Goal: Check status: Check status

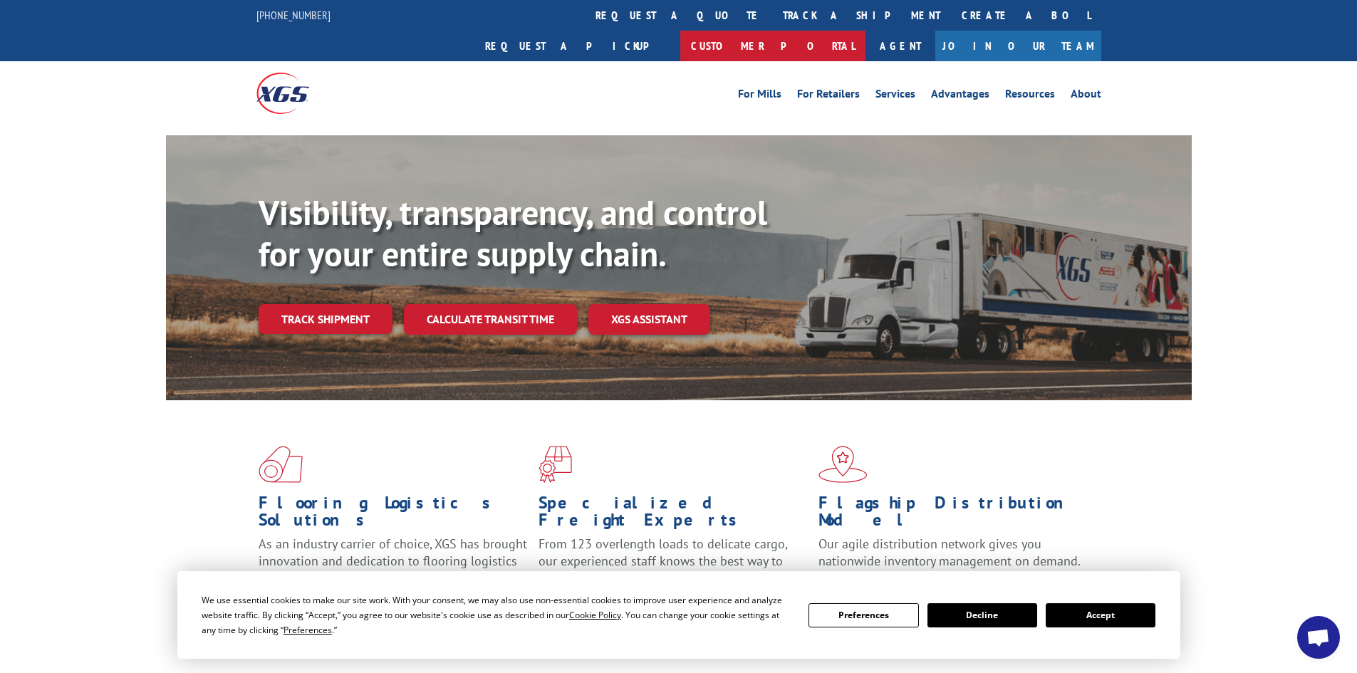
click at [866, 31] on link "Customer Portal" at bounding box center [772, 46] width 185 height 31
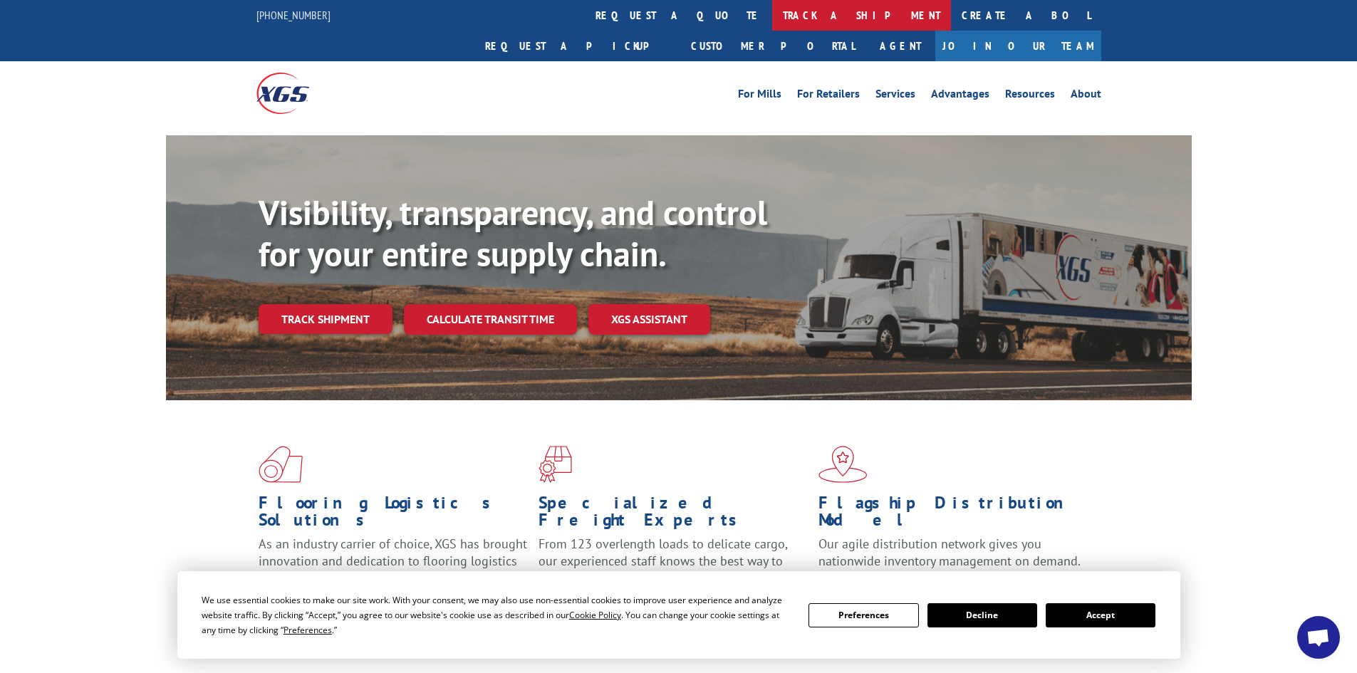
click at [772, 16] on link "track a shipment" at bounding box center [861, 15] width 179 height 31
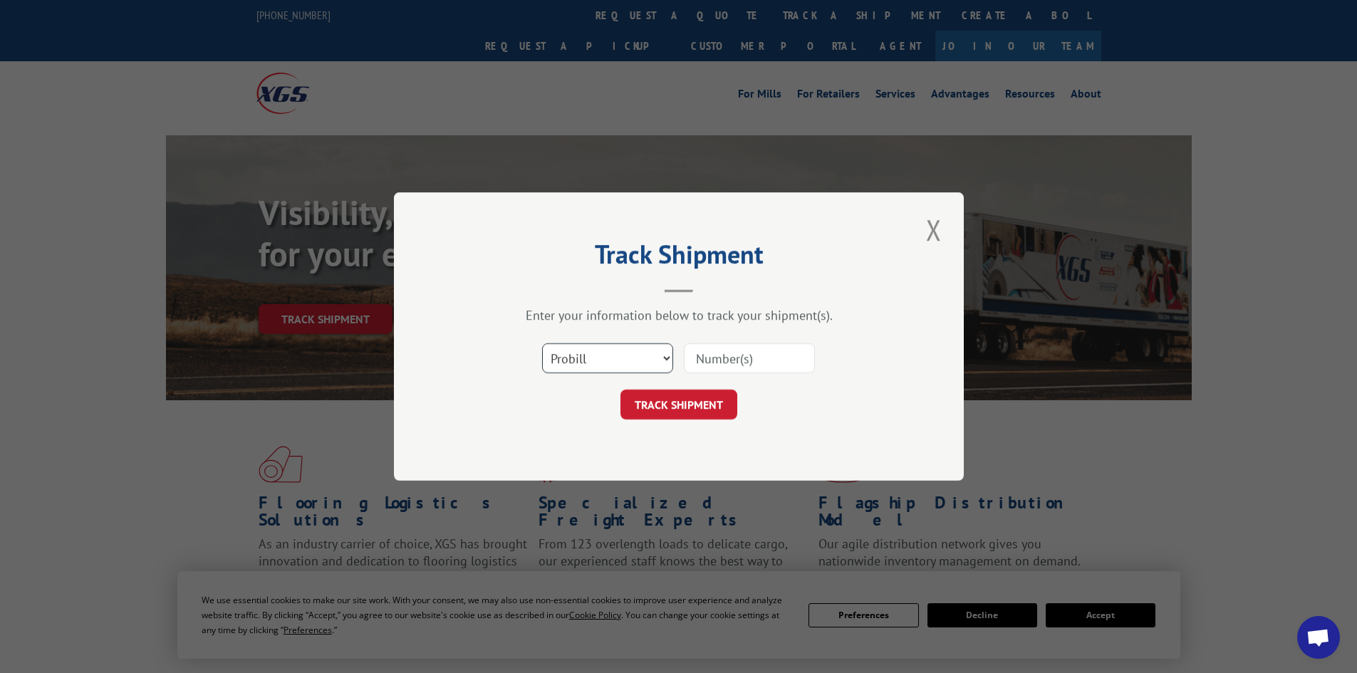
click at [623, 348] on select "Select category... Probill BOL PO" at bounding box center [607, 358] width 131 height 30
select select "po"
click at [542, 343] on select "Select category... Probill BOL PO" at bounding box center [607, 358] width 131 height 30
click at [745, 378] on div "Select category... Probill BOL PO" at bounding box center [678, 358] width 427 height 47
click at [758, 366] on input at bounding box center [749, 358] width 131 height 30
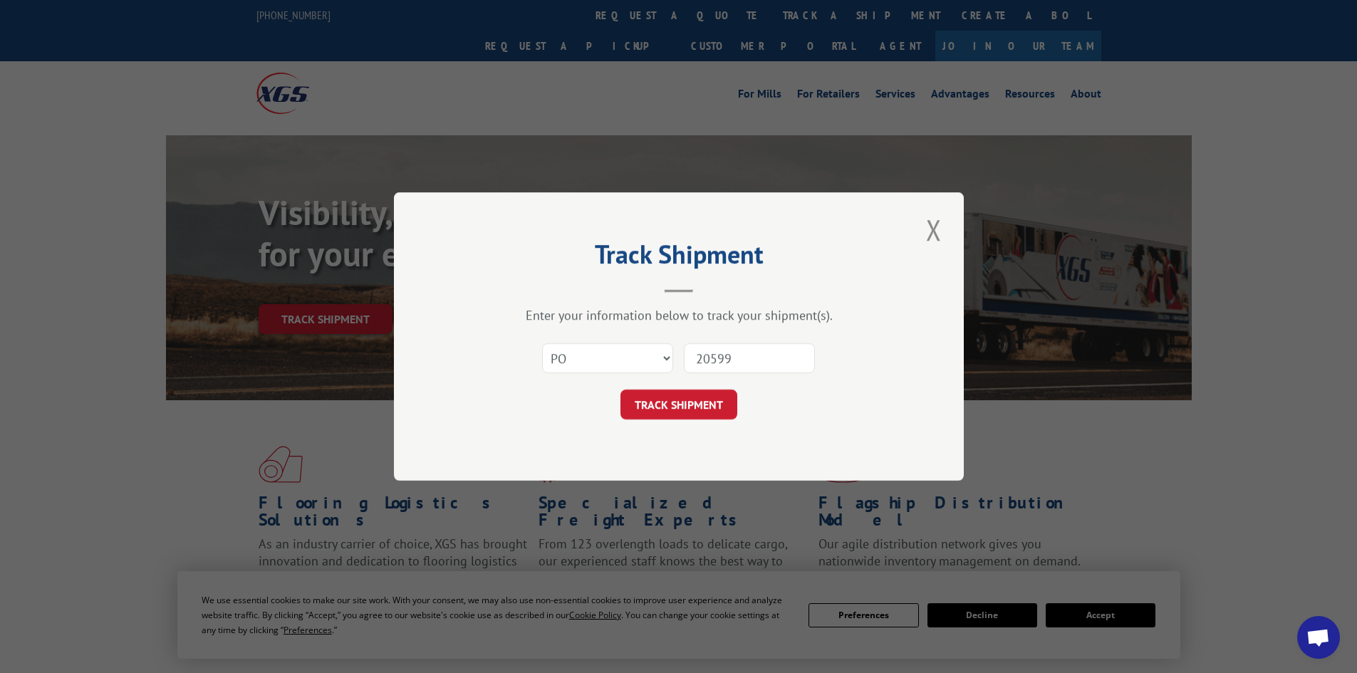
type input "205992"
click button "TRACK SHIPMENT" at bounding box center [678, 405] width 117 height 30
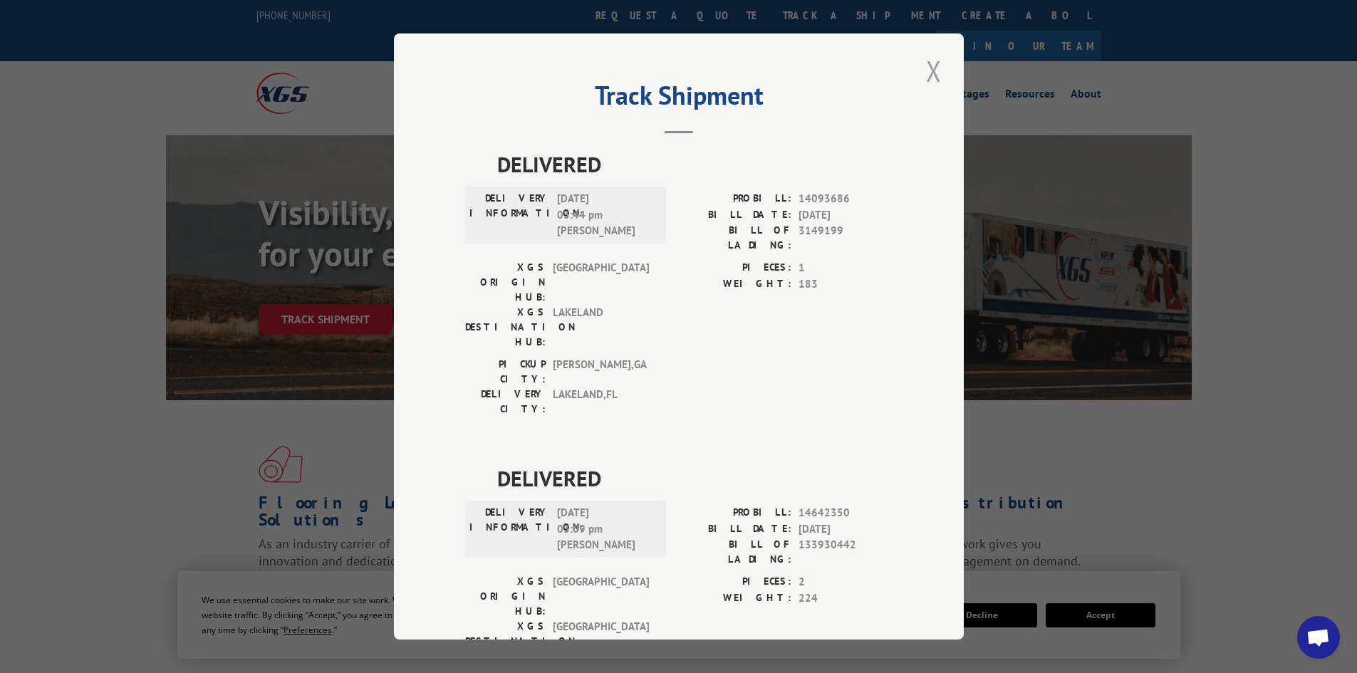
click at [930, 68] on button "Close modal" at bounding box center [934, 70] width 24 height 39
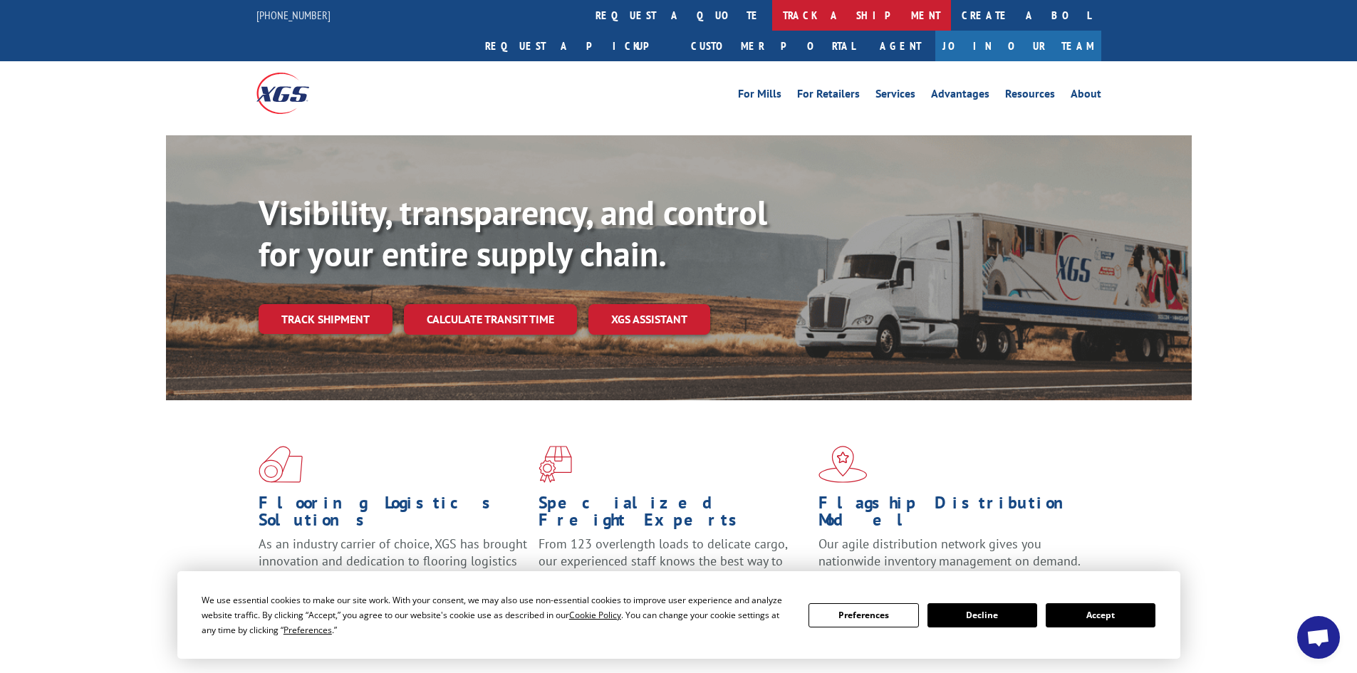
click at [772, 19] on link "track a shipment" at bounding box center [861, 15] width 179 height 31
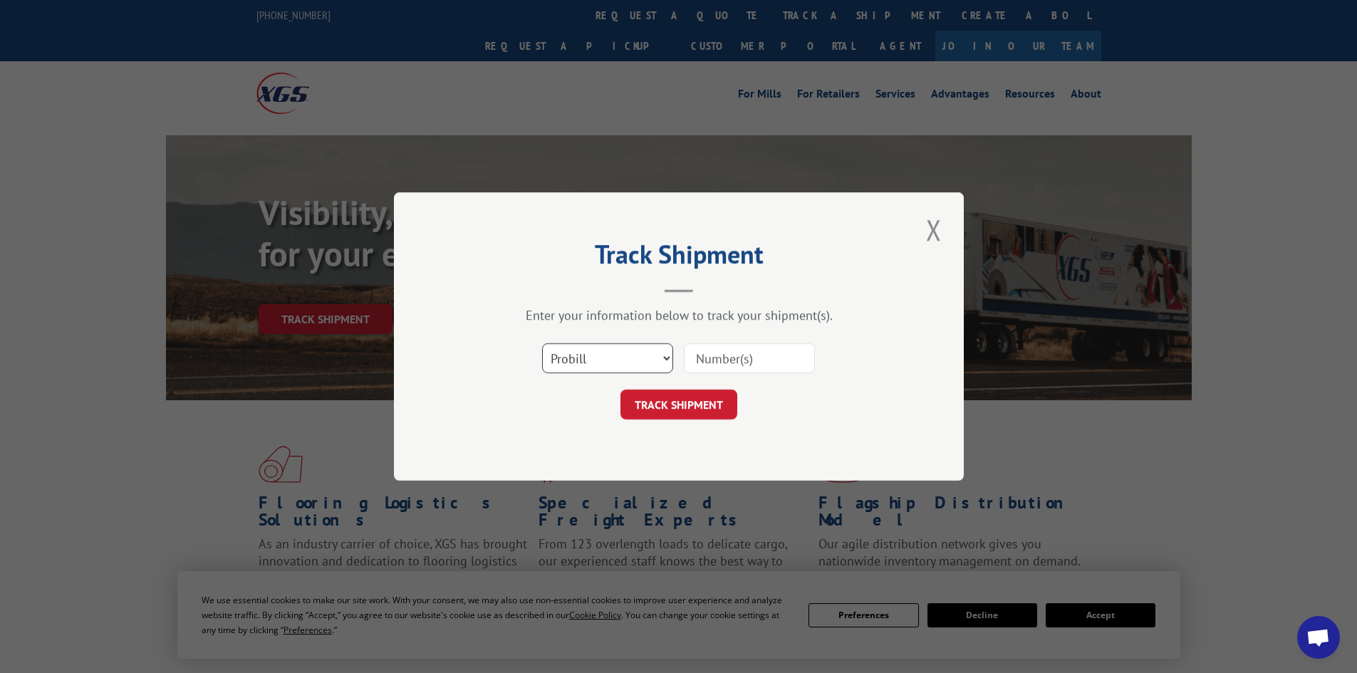
click at [653, 355] on select "Select category... Probill BOL PO" at bounding box center [607, 358] width 131 height 30
click at [542, 343] on select "Select category... Probill BOL PO" at bounding box center [607, 358] width 131 height 30
drag, startPoint x: 622, startPoint y: 360, endPoint x: 618, endPoint y: 373, distance: 12.8
click at [622, 360] on select "Select category... Probill BOL PO" at bounding box center [607, 358] width 131 height 30
select select "po"
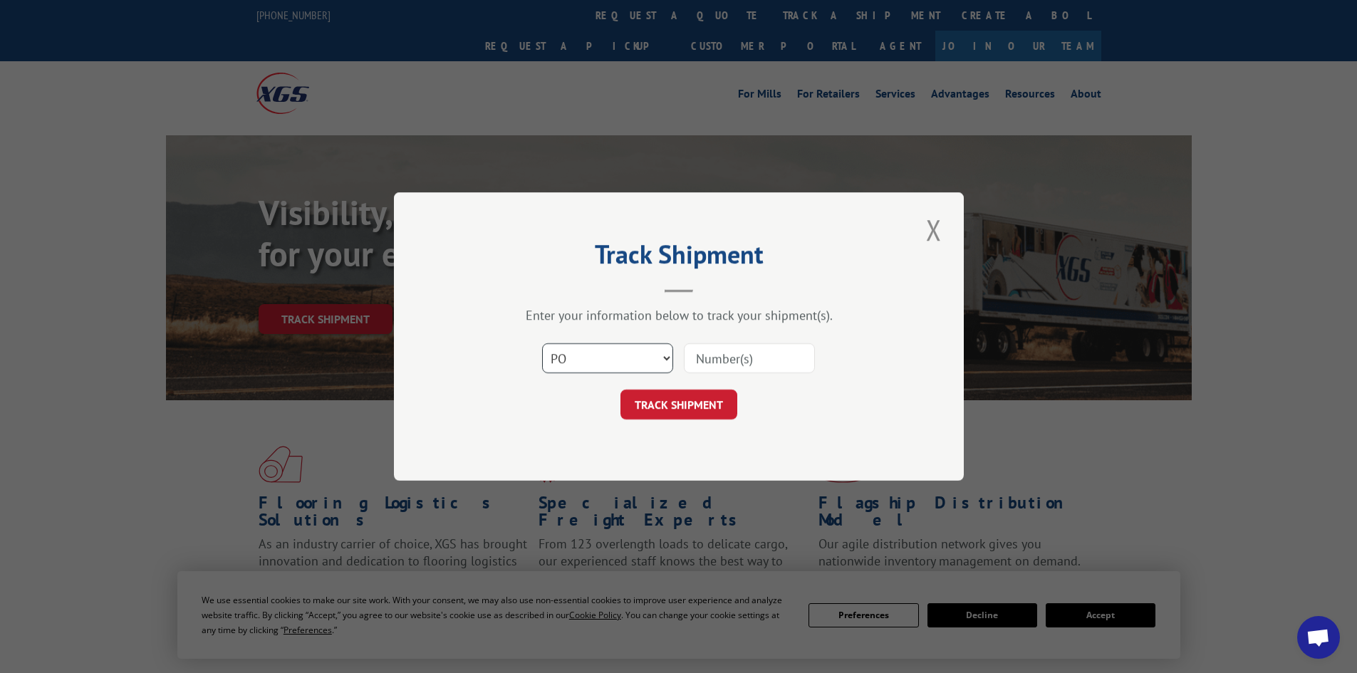
click at [542, 343] on select "Select category... Probill BOL PO" at bounding box center [607, 358] width 131 height 30
click at [714, 356] on input at bounding box center [749, 358] width 131 height 30
type input "205922"
click button "TRACK SHIPMENT" at bounding box center [678, 405] width 117 height 30
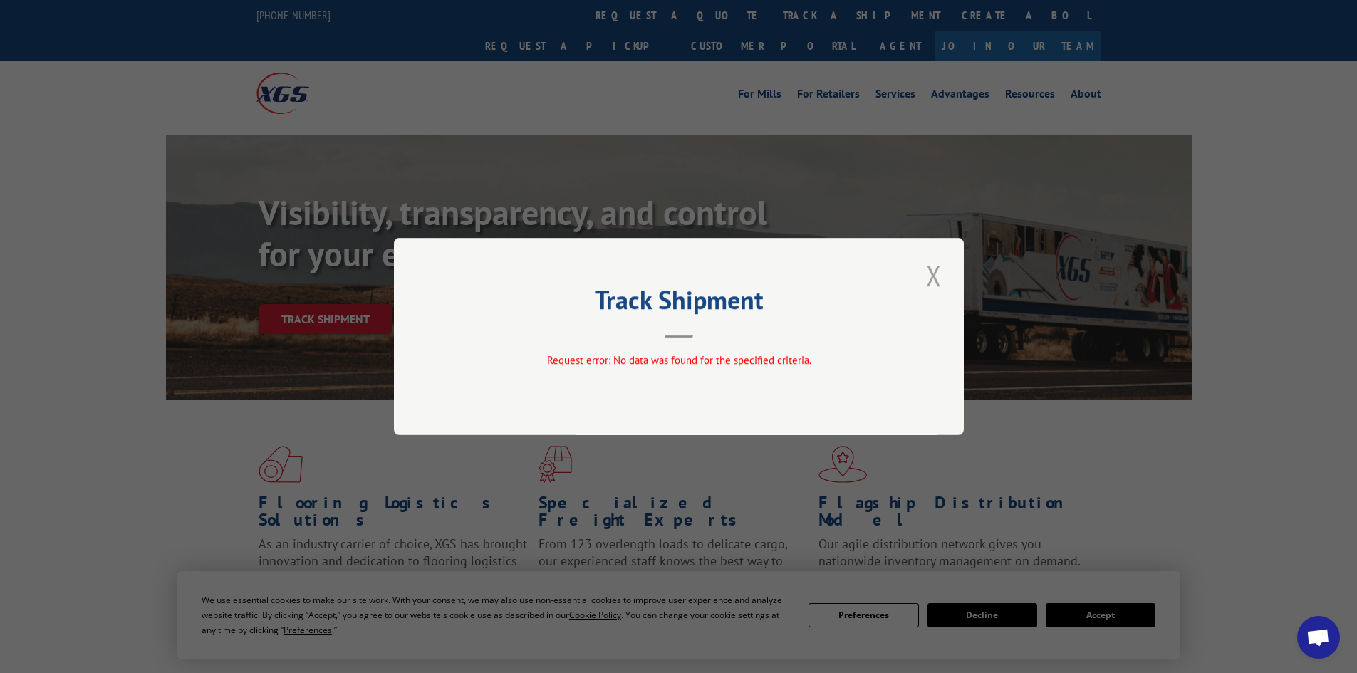
click at [922, 282] on button "Close modal" at bounding box center [934, 275] width 24 height 39
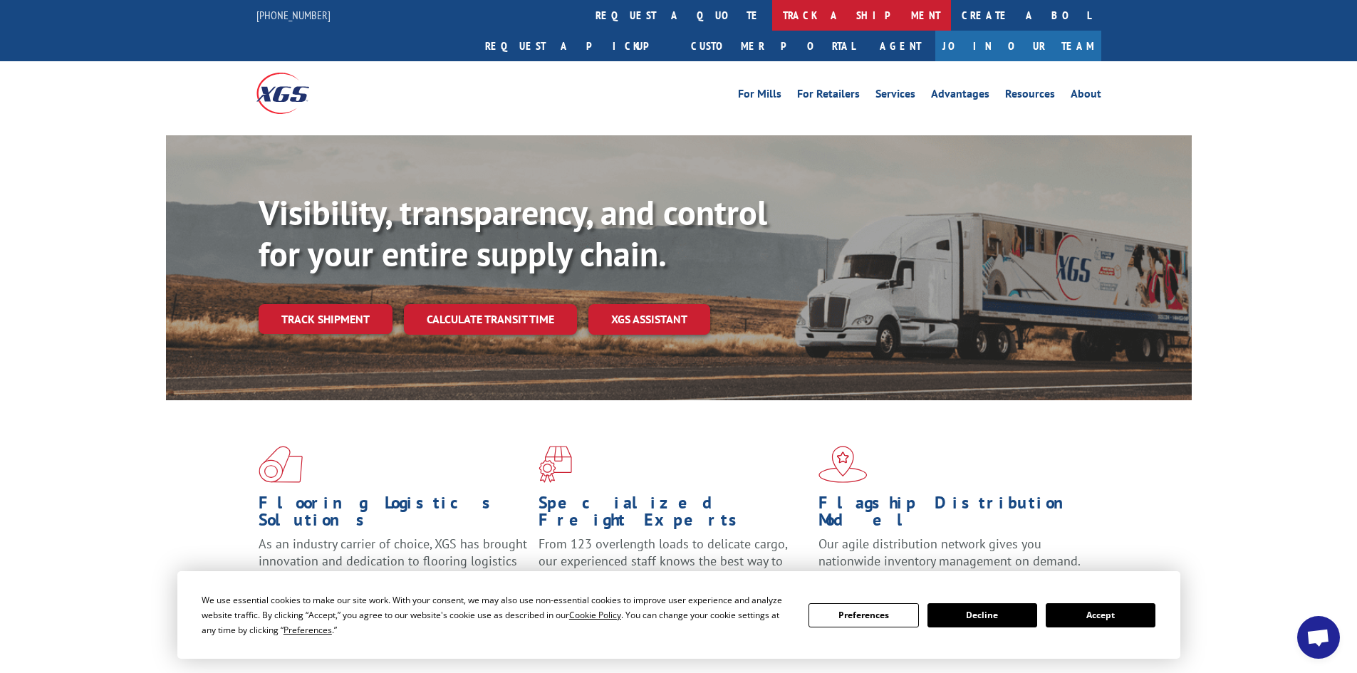
click at [772, 11] on link "track a shipment" at bounding box center [861, 15] width 179 height 31
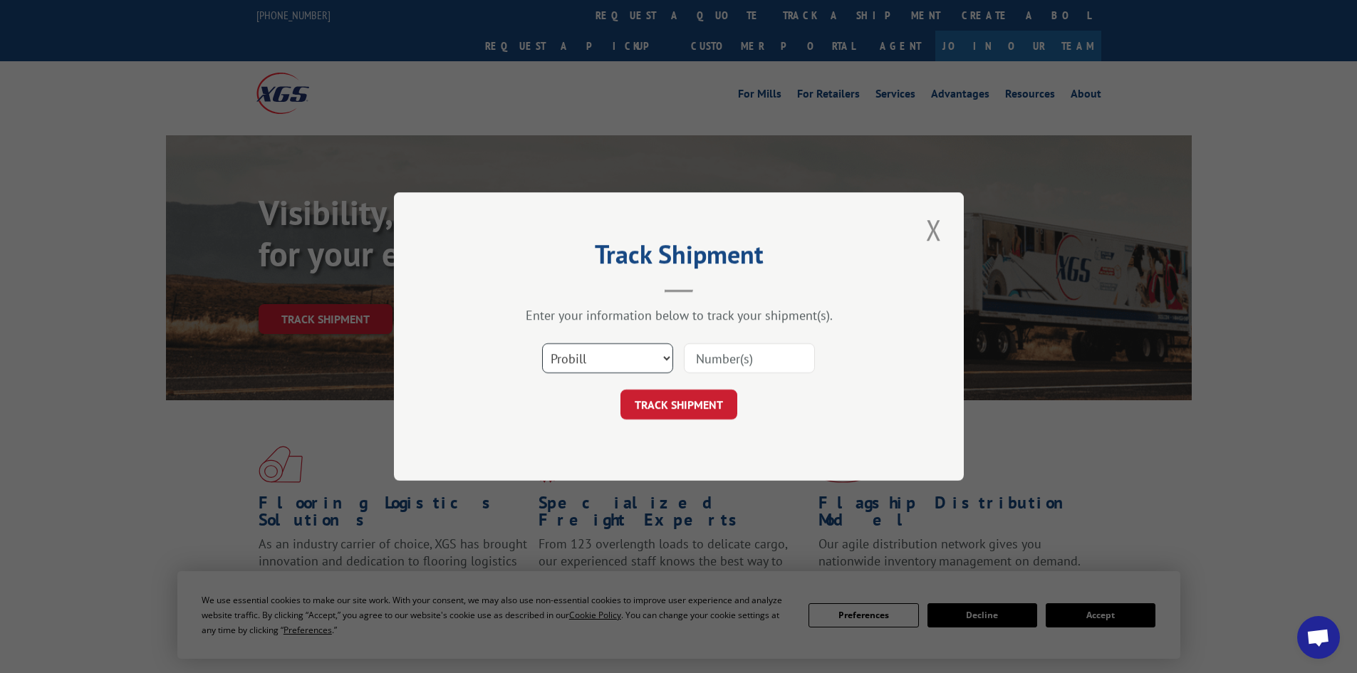
click at [667, 355] on select "Select category... Probill BOL PO" at bounding box center [607, 358] width 131 height 30
select select "po"
click at [542, 343] on select "Select category... Probill BOL PO" at bounding box center [607, 358] width 131 height 30
click at [730, 357] on input at bounding box center [749, 358] width 131 height 30
type input "po205922"
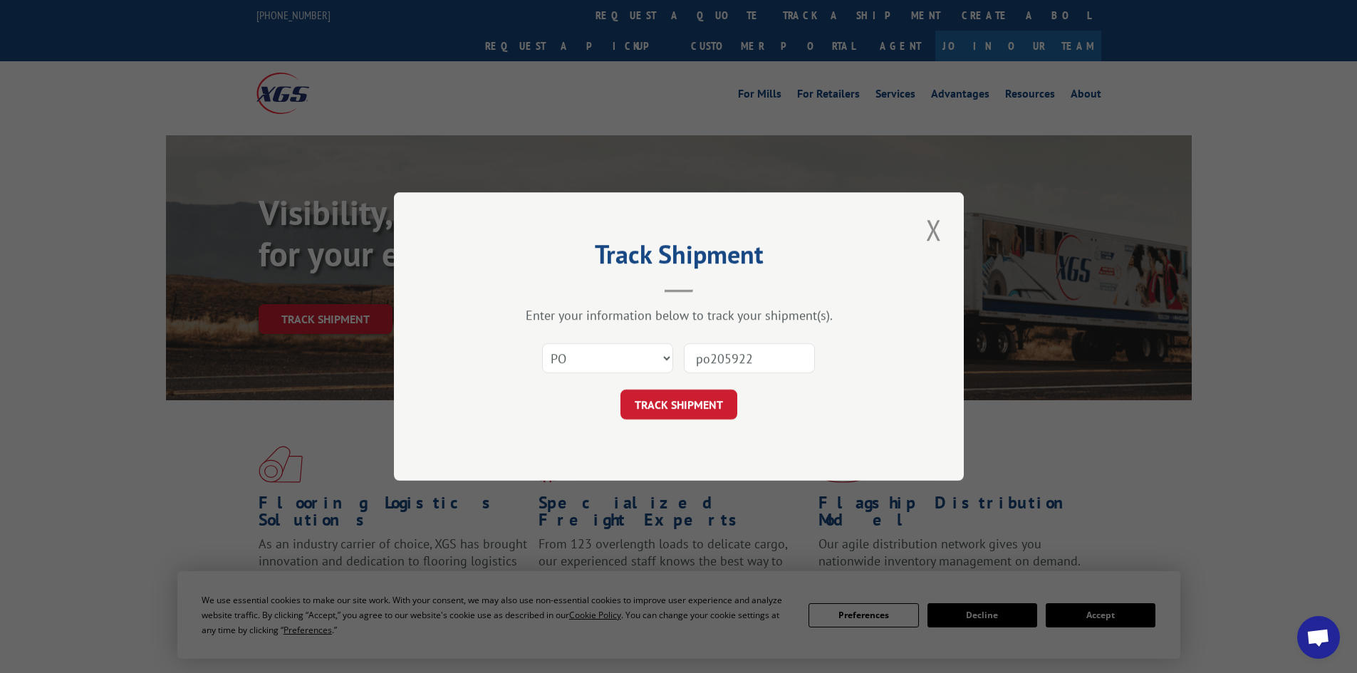
click button "TRACK SHIPMENT" at bounding box center [678, 405] width 117 height 30
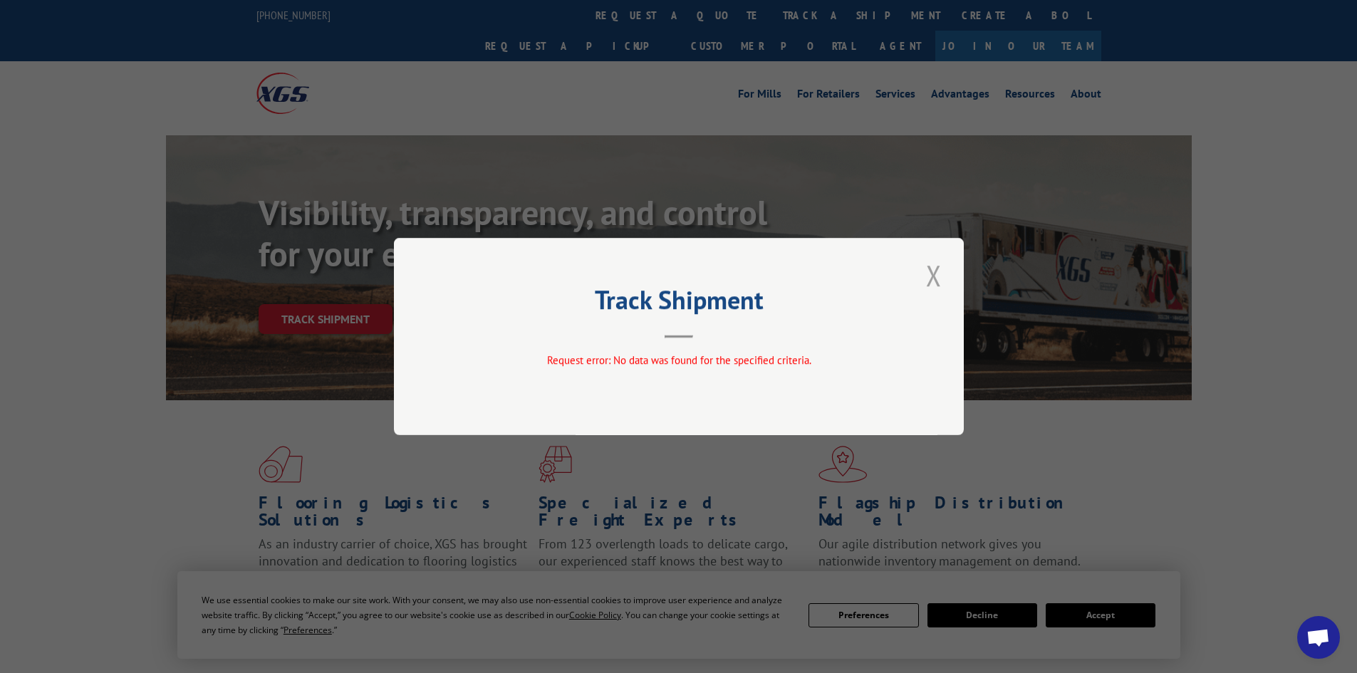
click at [940, 281] on button "Close modal" at bounding box center [934, 275] width 24 height 39
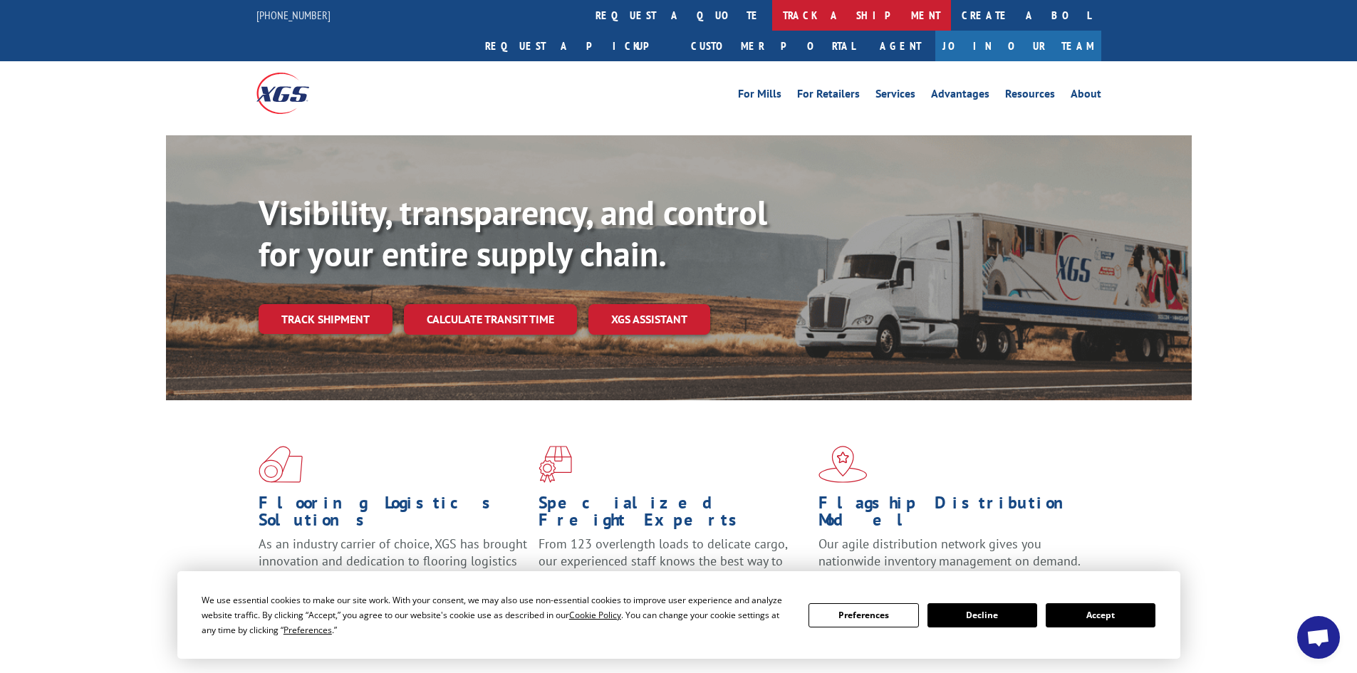
click at [772, 19] on link "track a shipment" at bounding box center [861, 15] width 179 height 31
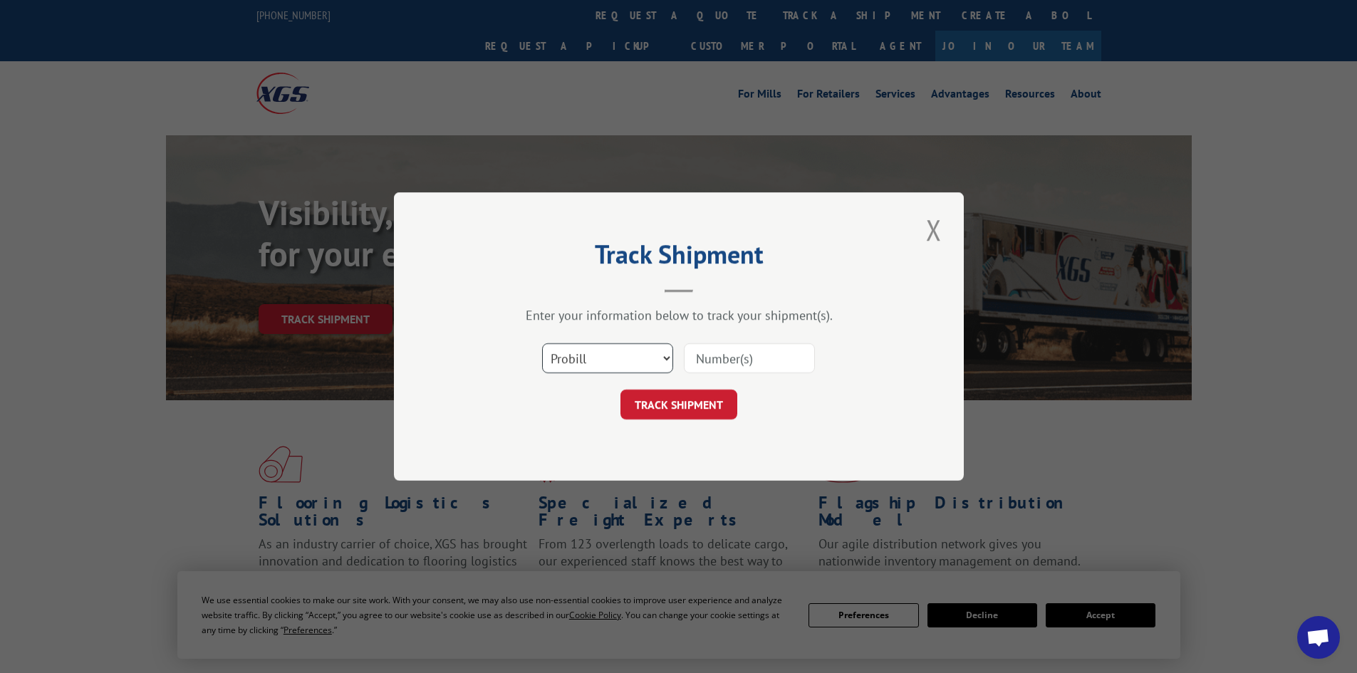
click at [630, 344] on select "Select category... Probill BOL PO" at bounding box center [607, 358] width 131 height 30
select select "bol"
click at [542, 343] on select "Select category... Probill BOL PO" at bounding box center [607, 358] width 131 height 30
click at [714, 370] on input at bounding box center [749, 358] width 131 height 30
type input "205992"
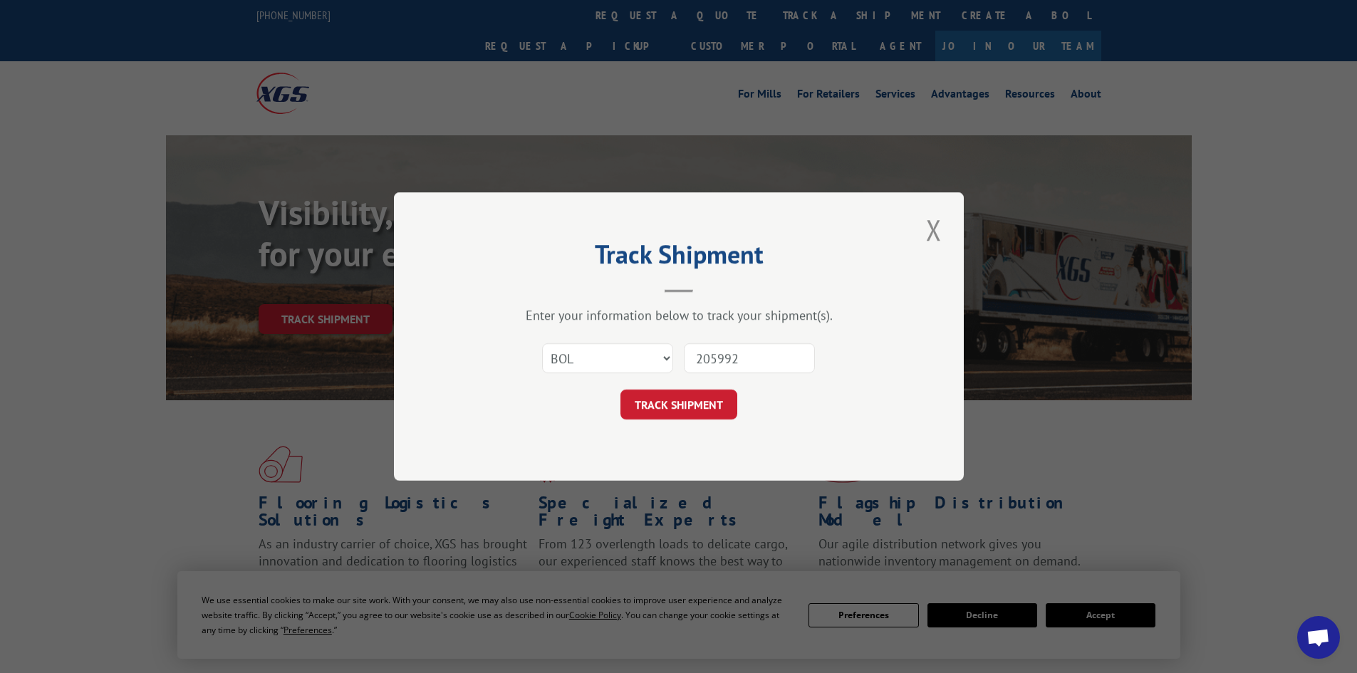
click button "TRACK SHIPMENT" at bounding box center [678, 405] width 117 height 30
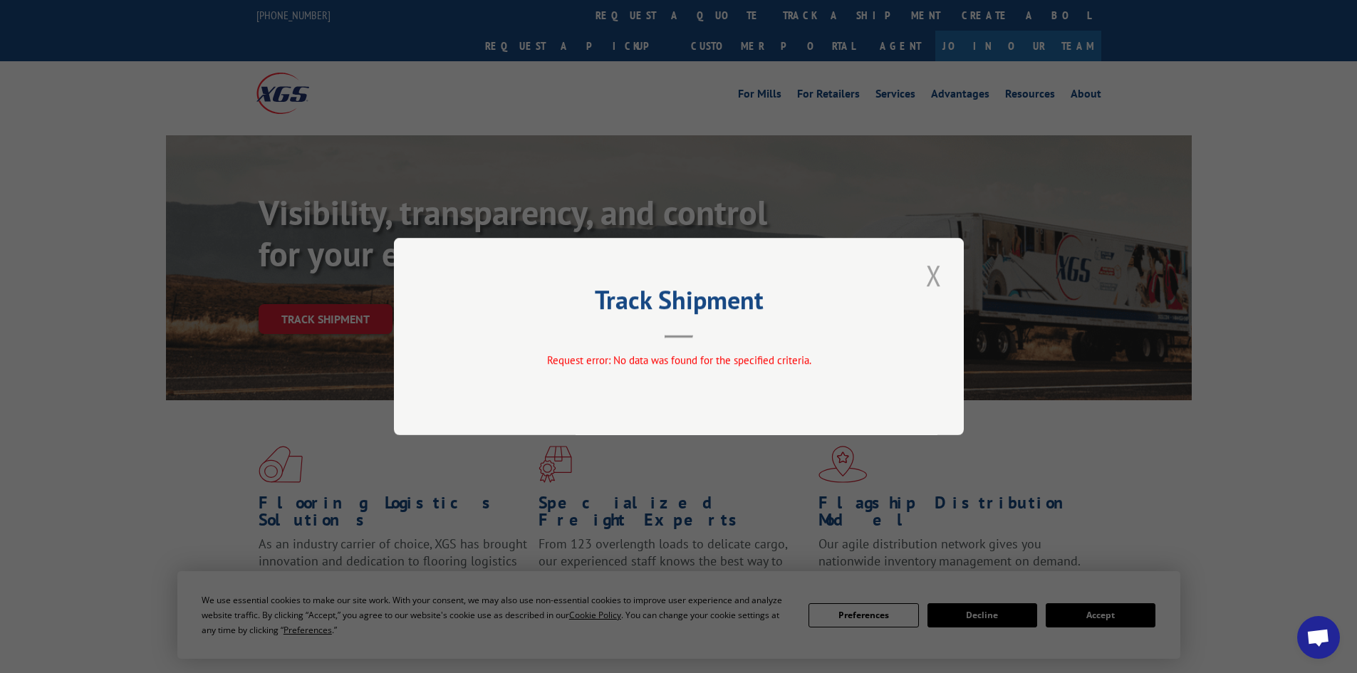
click at [935, 286] on button "Close modal" at bounding box center [934, 275] width 24 height 39
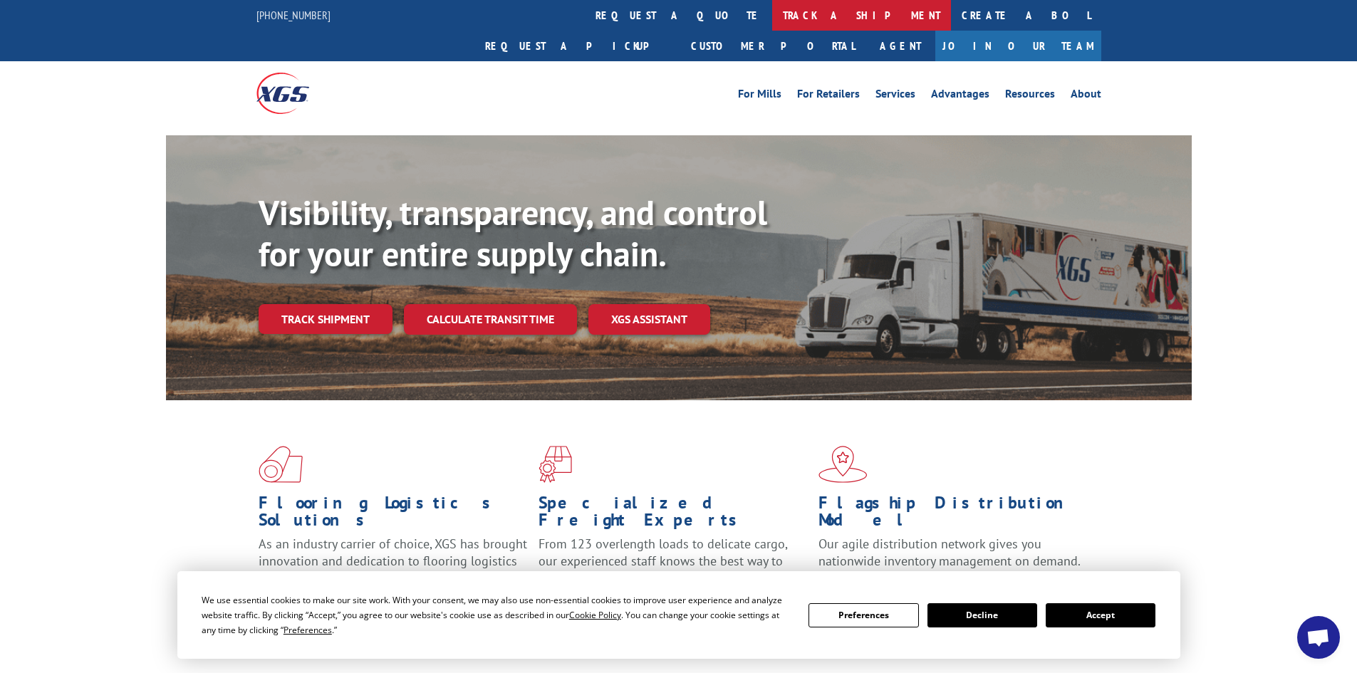
click at [772, 11] on link "track a shipment" at bounding box center [861, 15] width 179 height 31
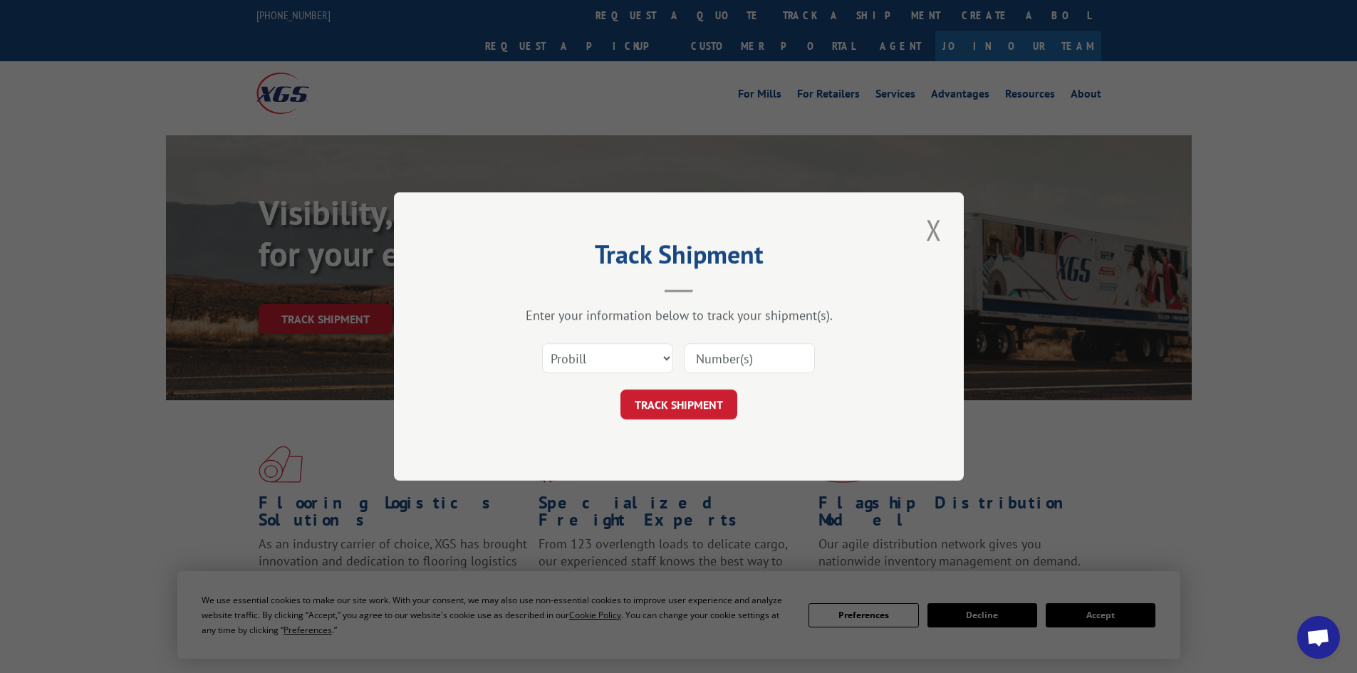
click at [713, 350] on input at bounding box center [749, 358] width 131 height 30
type input "17537929"
click button "TRACK SHIPMENT" at bounding box center [678, 405] width 117 height 30
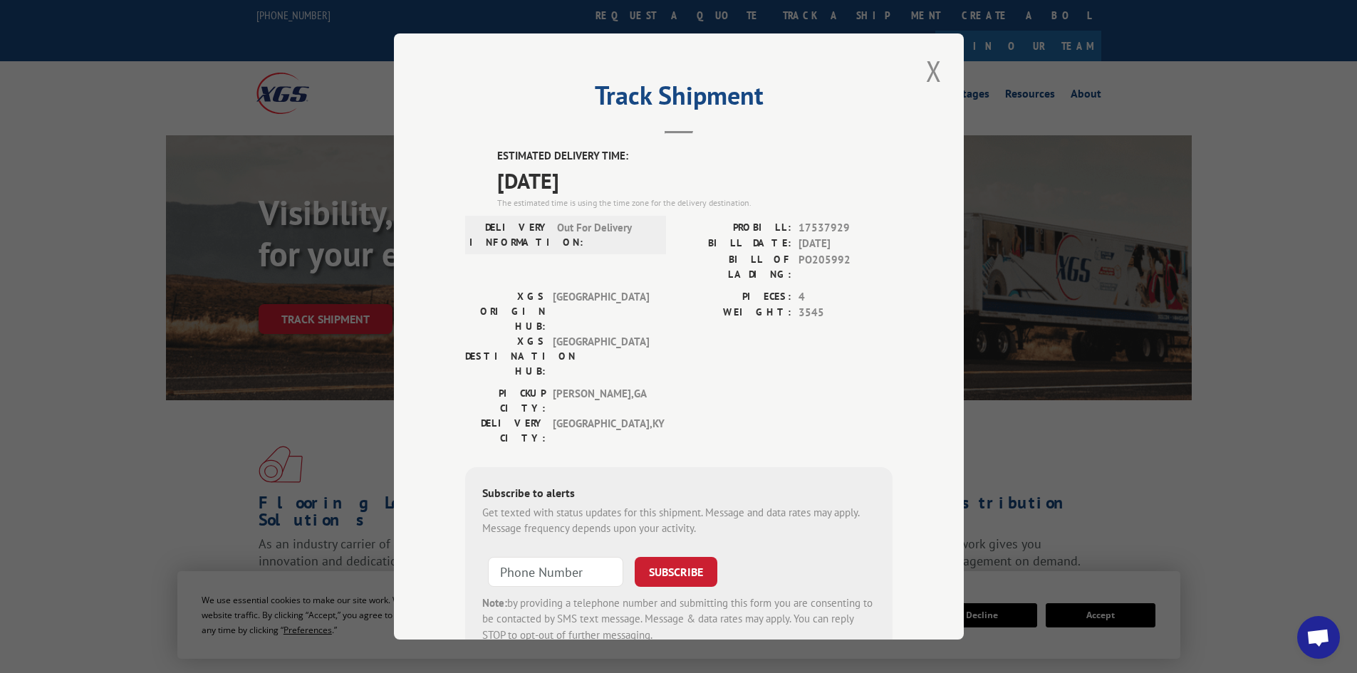
drag, startPoint x: 923, startPoint y: 68, endPoint x: 942, endPoint y: 44, distance: 30.5
click at [923, 68] on button "Close modal" at bounding box center [934, 70] width 24 height 39
